Goal: Understand process/instructions

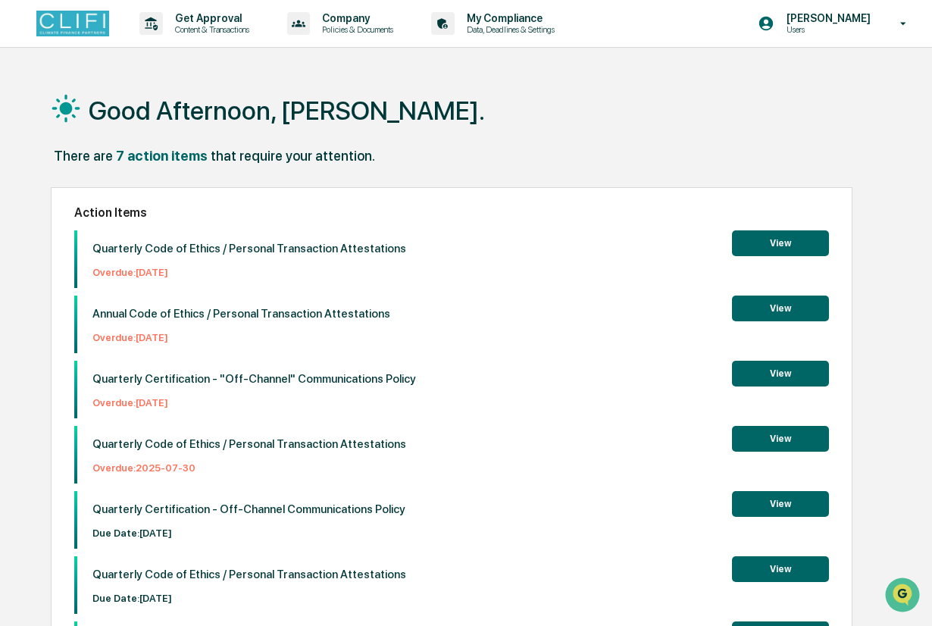
click at [804, 233] on button "View" at bounding box center [780, 243] width 97 height 26
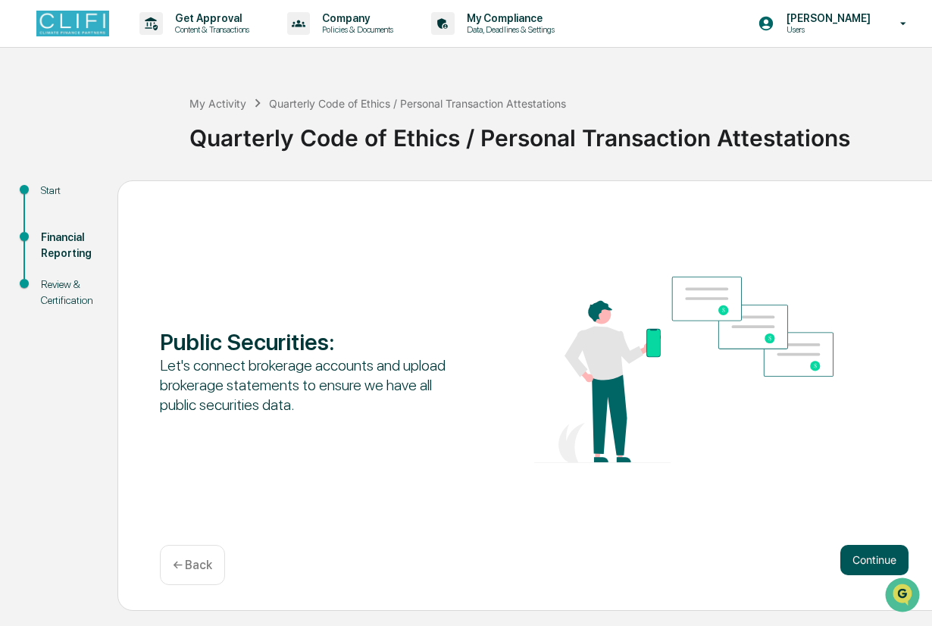
click at [865, 557] on button "Continue" at bounding box center [874, 560] width 68 height 30
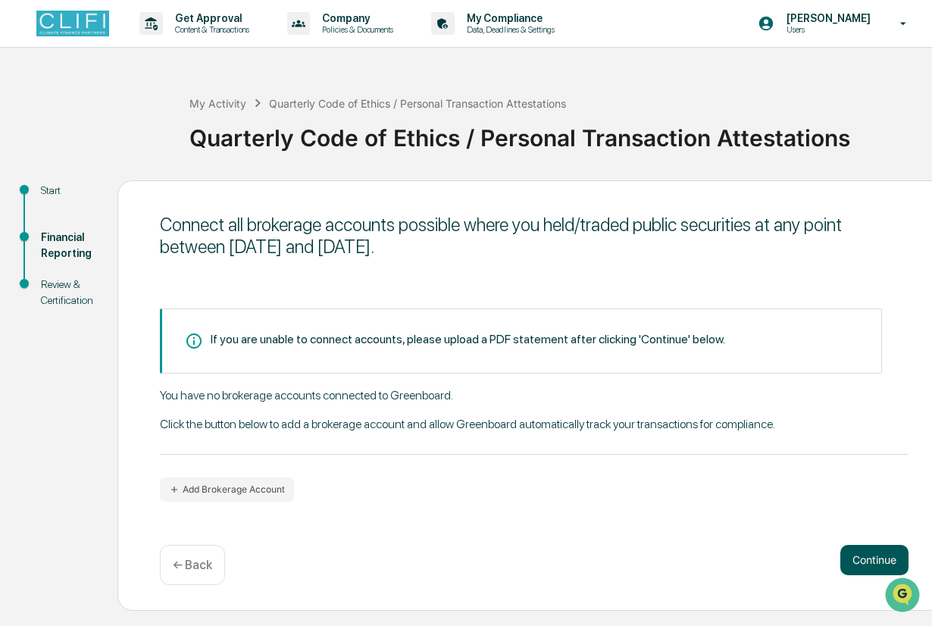
click at [865, 557] on button "Continue" at bounding box center [874, 560] width 68 height 30
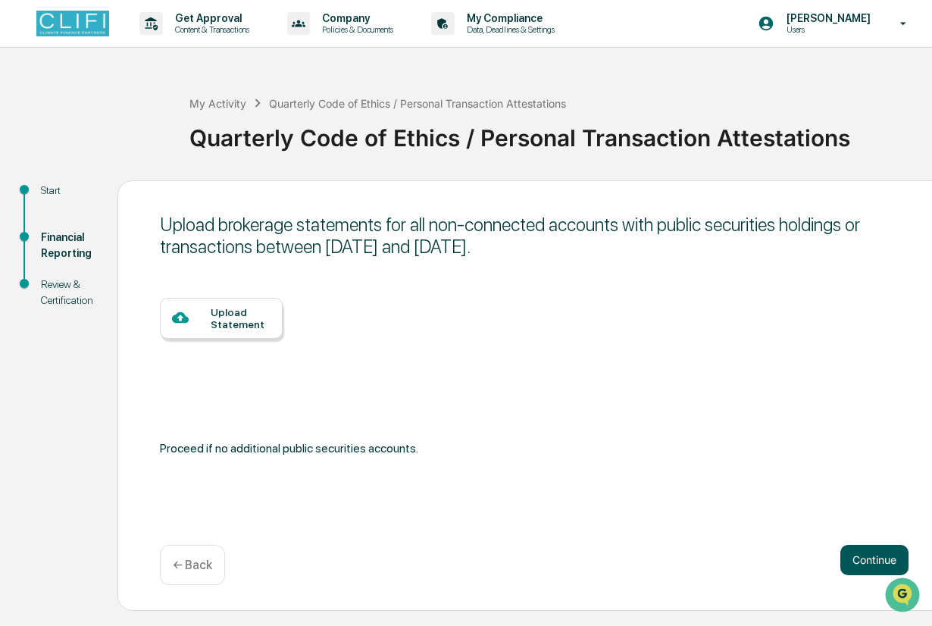
click at [865, 557] on button "Continue" at bounding box center [874, 560] width 68 height 30
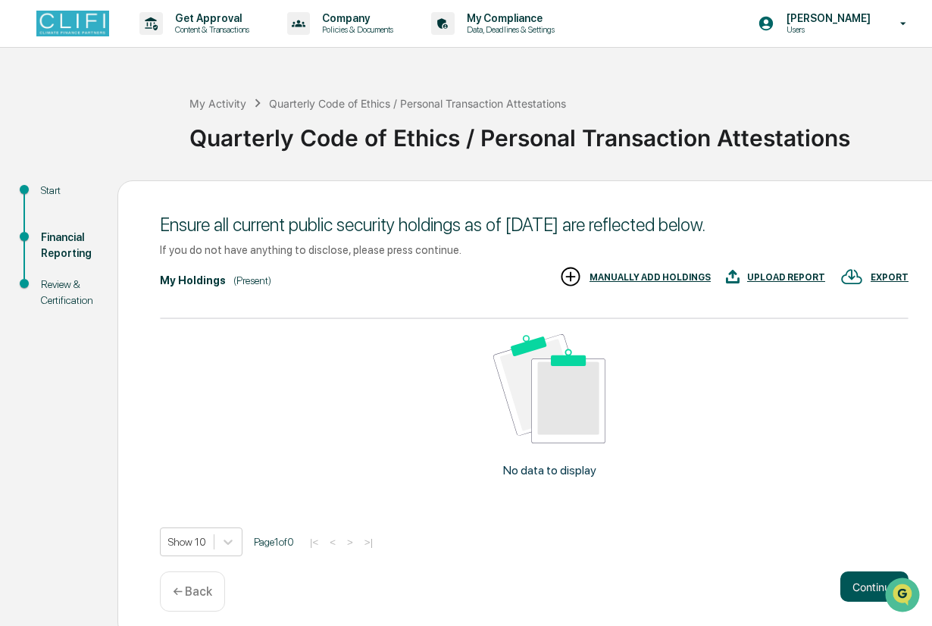
click at [864, 580] on button "Continue" at bounding box center [874, 586] width 68 height 30
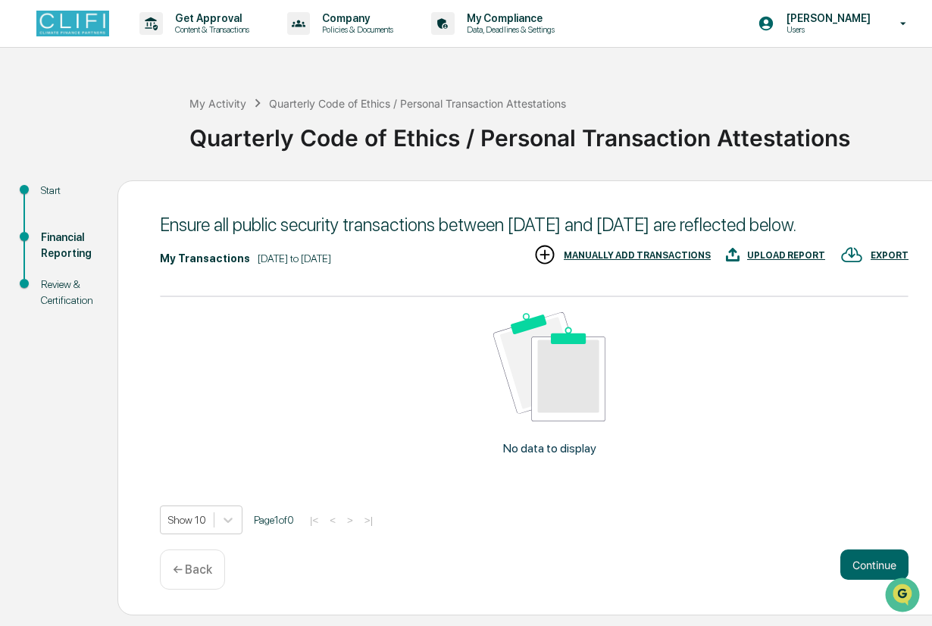
click at [428, 451] on div "No data to display" at bounding box center [549, 390] width 779 height 186
click at [205, 577] on p "← Back" at bounding box center [192, 569] width 39 height 14
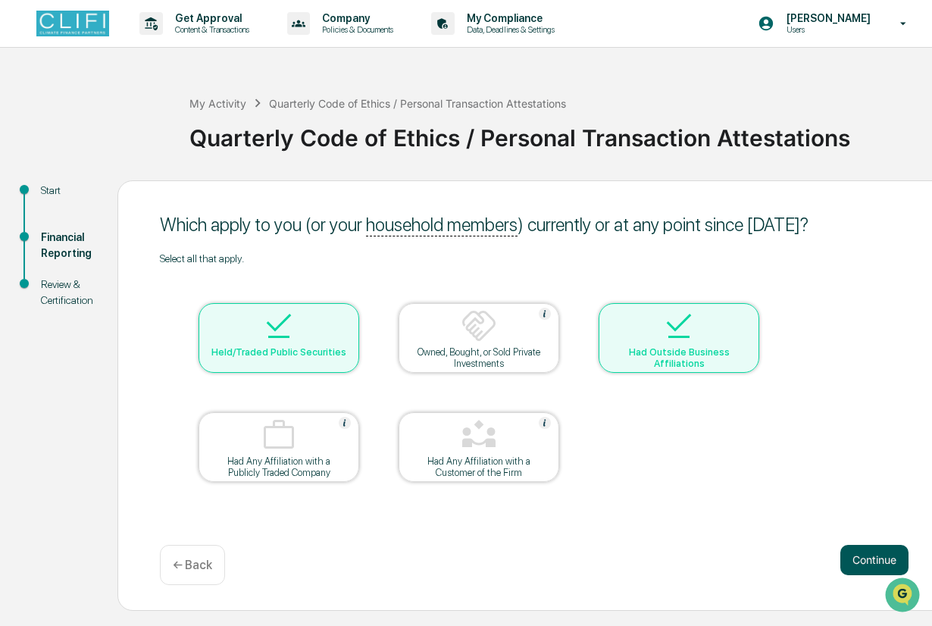
click at [855, 564] on button "Continue" at bounding box center [874, 560] width 68 height 30
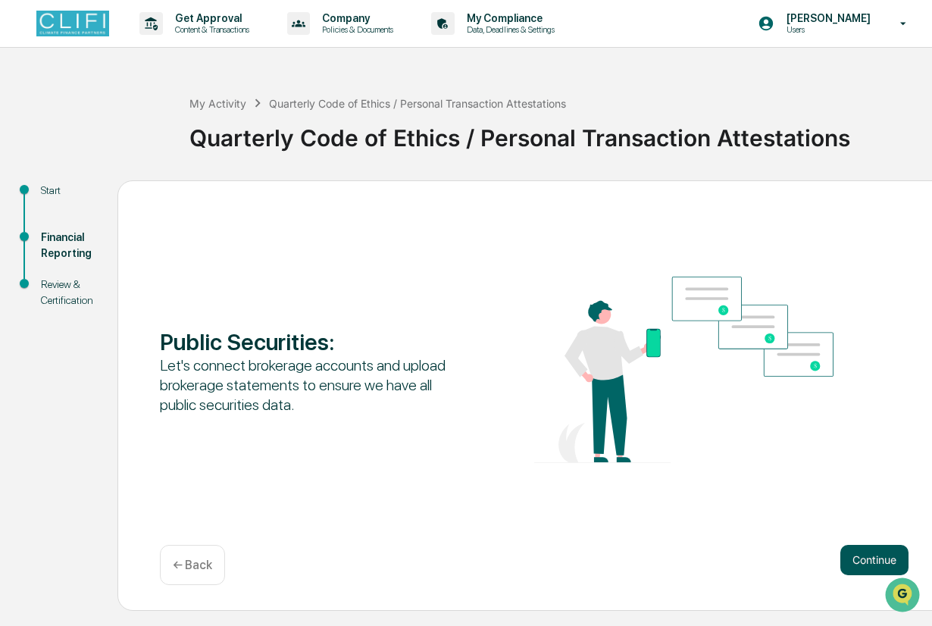
click at [846, 558] on button "Continue" at bounding box center [874, 560] width 68 height 30
